Goal: Task Accomplishment & Management: Manage account settings

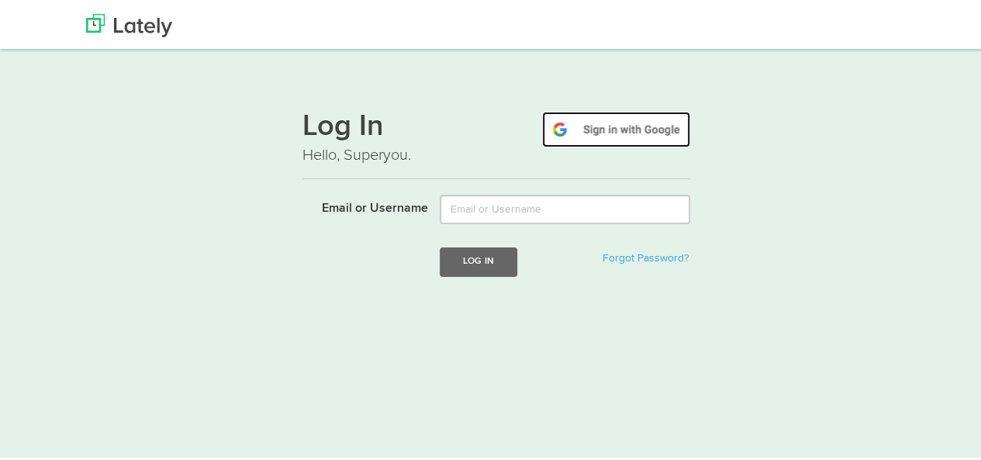
click at [569, 130] on img at bounding box center [616, 127] width 148 height 36
click at [594, 128] on img at bounding box center [616, 127] width 148 height 36
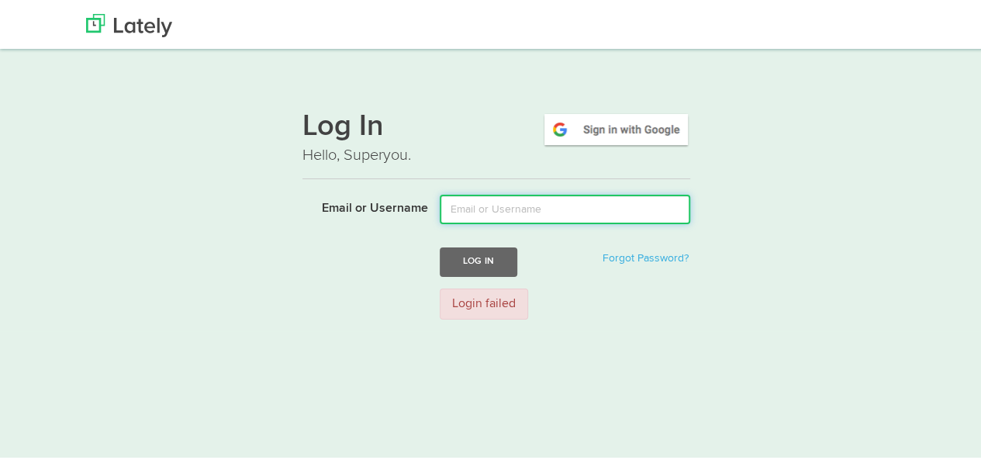
click at [503, 209] on input "Email or Username" at bounding box center [565, 206] width 250 height 29
type input "bhoomij@assistantlyguy.com"
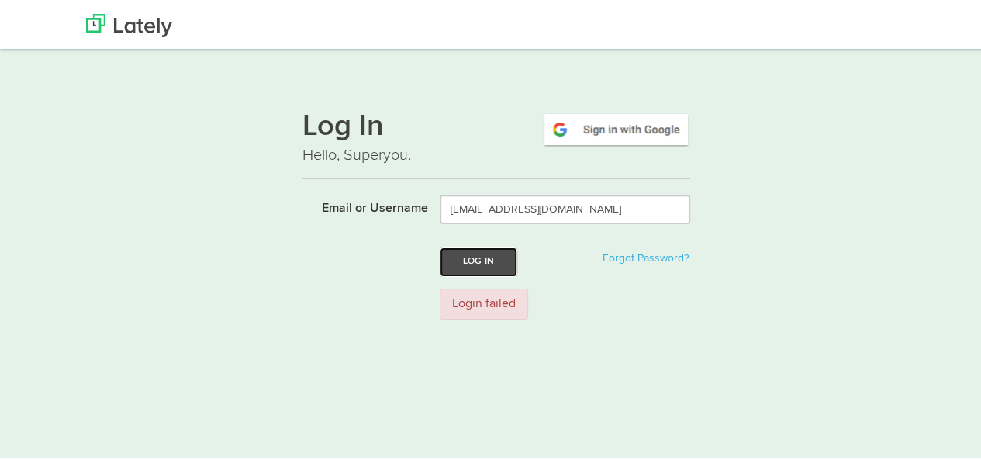
click at [492, 263] on button "Log In" at bounding box center [479, 259] width 78 height 29
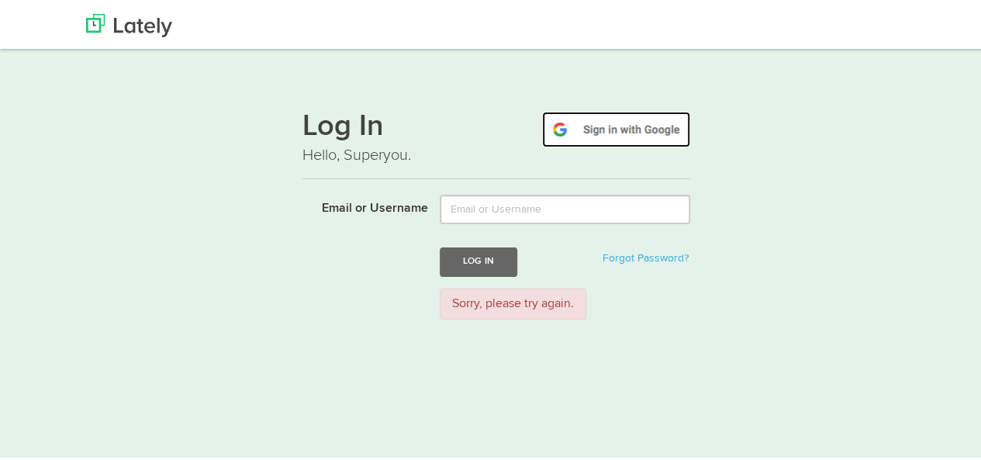
click at [617, 126] on img at bounding box center [616, 127] width 148 height 36
click at [578, 130] on img at bounding box center [616, 127] width 148 height 36
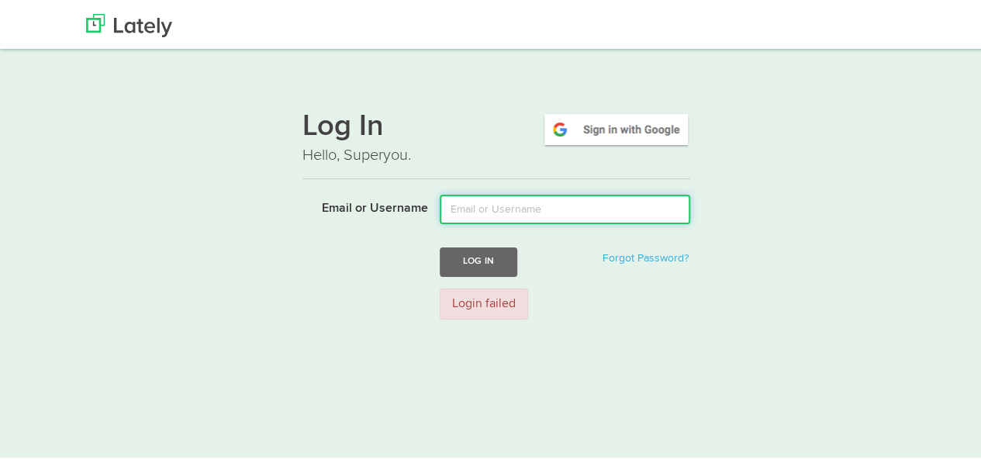
click at [492, 207] on input "Email or Username" at bounding box center [565, 206] width 250 height 29
type input "bhoomij@assistantlyguy.com"
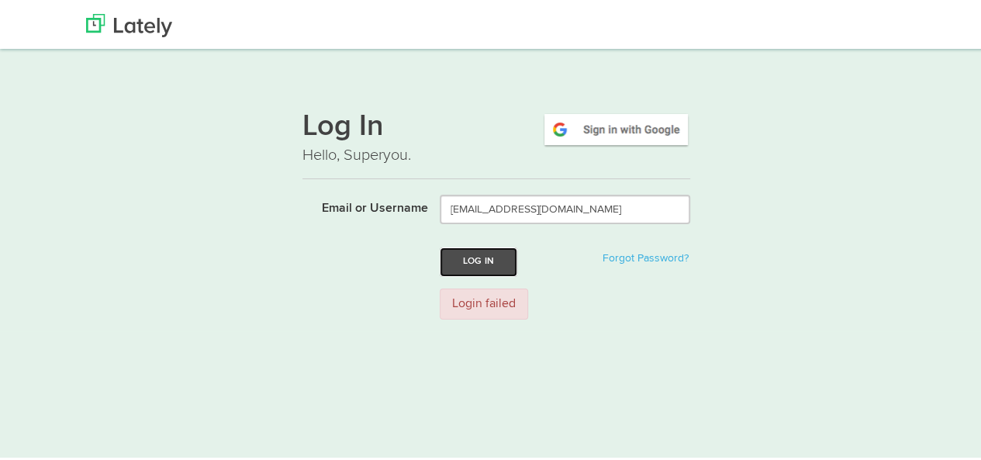
click at [496, 258] on button "Log In" at bounding box center [479, 259] width 78 height 29
